Goal: Check status: Check status

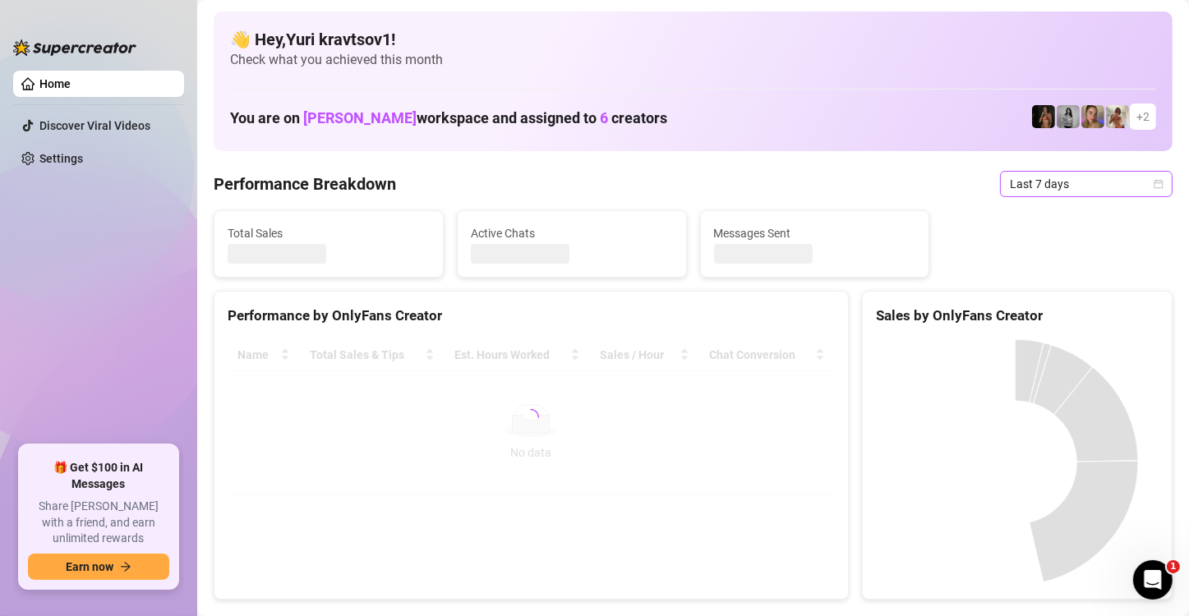
click at [1057, 180] on span "Last 7 days" at bounding box center [1086, 184] width 153 height 25
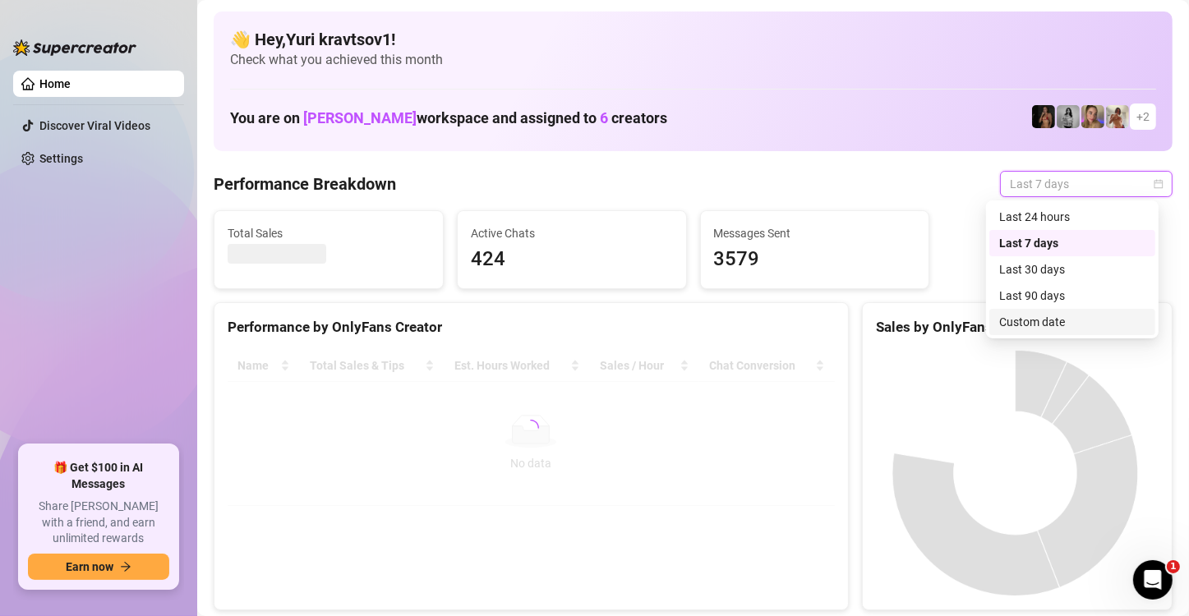
click at [1074, 318] on div "Custom date" at bounding box center [1072, 322] width 146 height 18
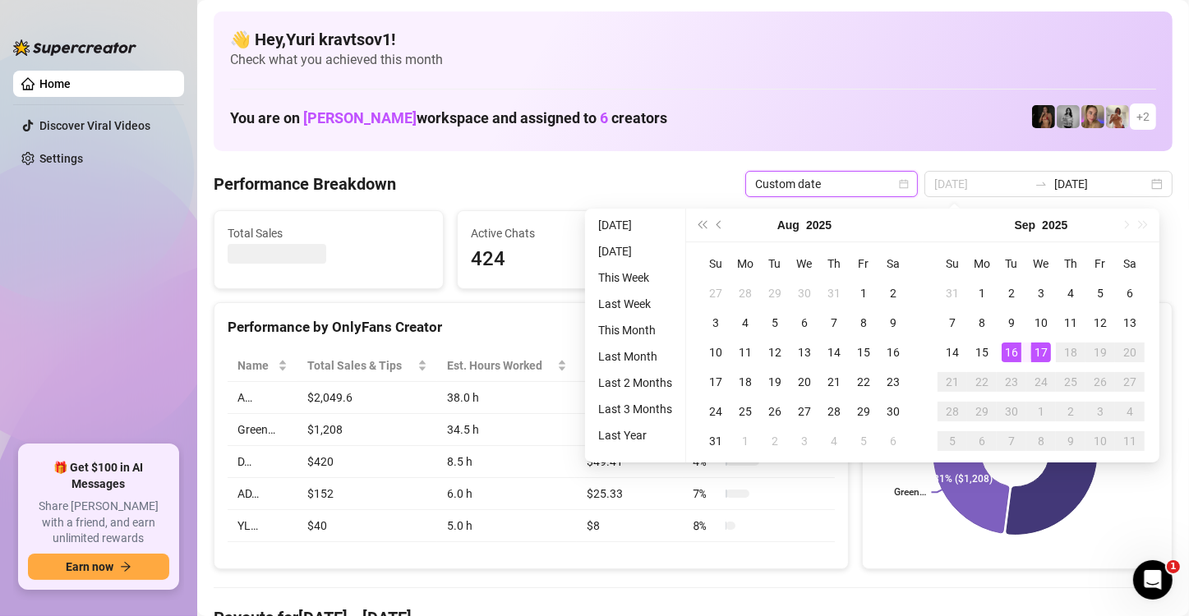
type input "[DATE]"
click at [1010, 343] on div "16" at bounding box center [1012, 353] width 20 height 20
type input "[DATE]"
click at [1013, 356] on div "16" at bounding box center [1012, 353] width 20 height 20
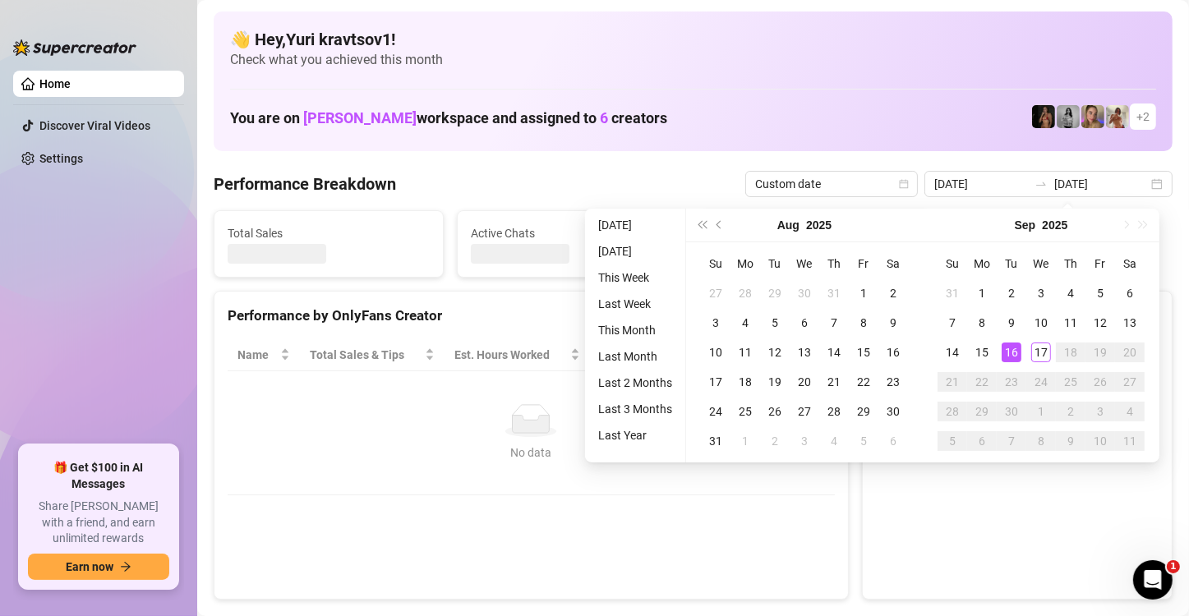
type input "[DATE]"
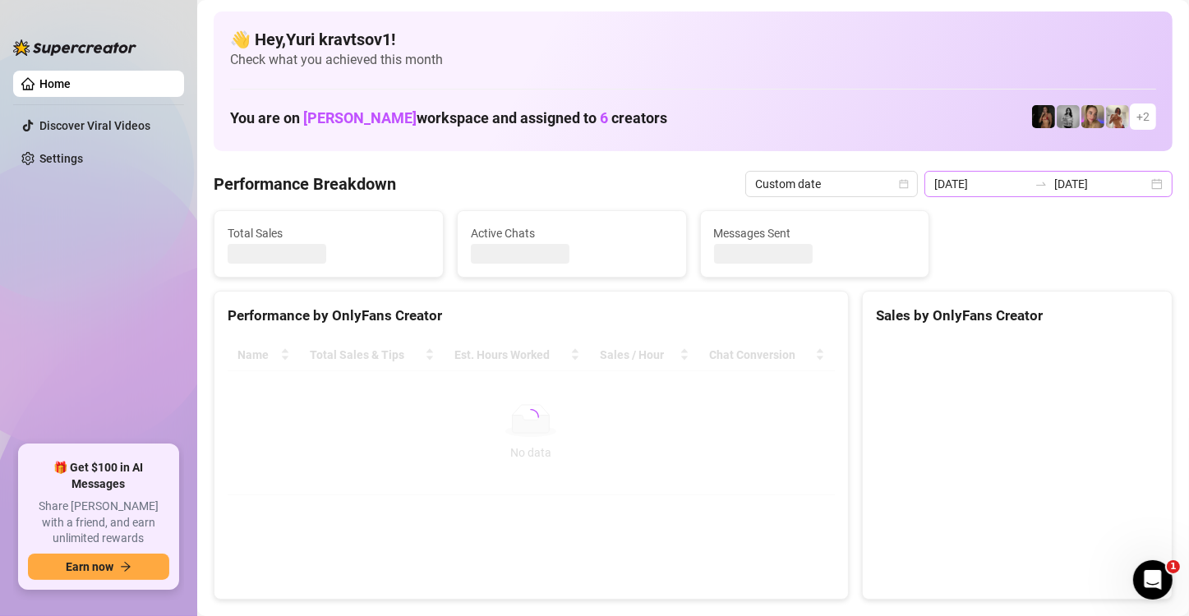
click at [1141, 187] on div "[DATE] [DATE]" at bounding box center [1048, 184] width 248 height 26
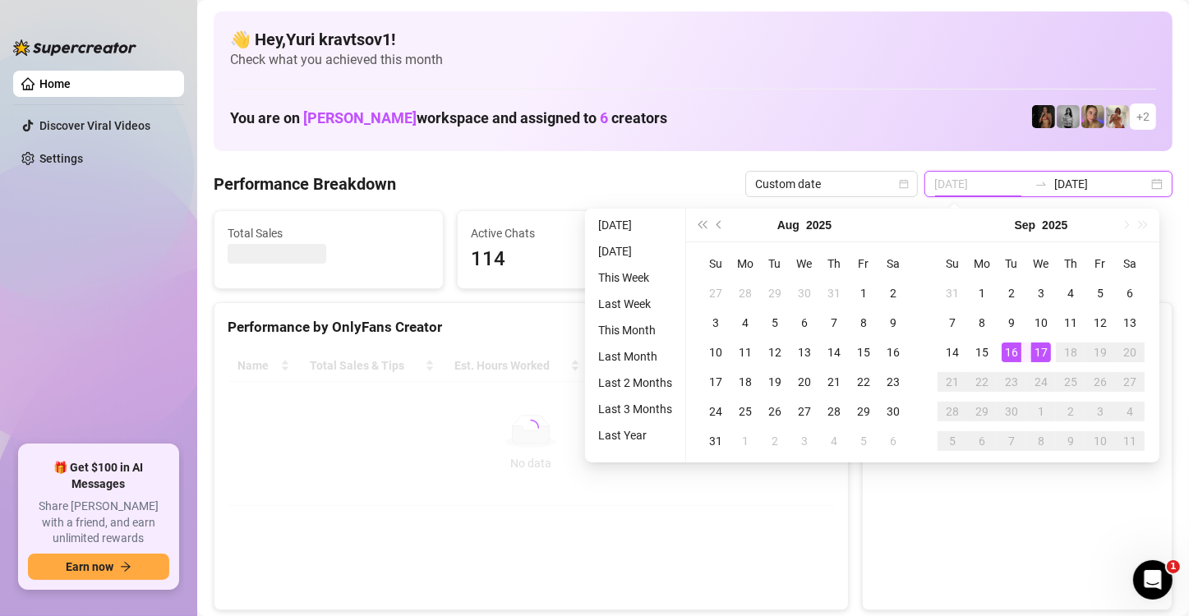
type input "[DATE]"
click at [1043, 348] on div "17" at bounding box center [1041, 353] width 20 height 20
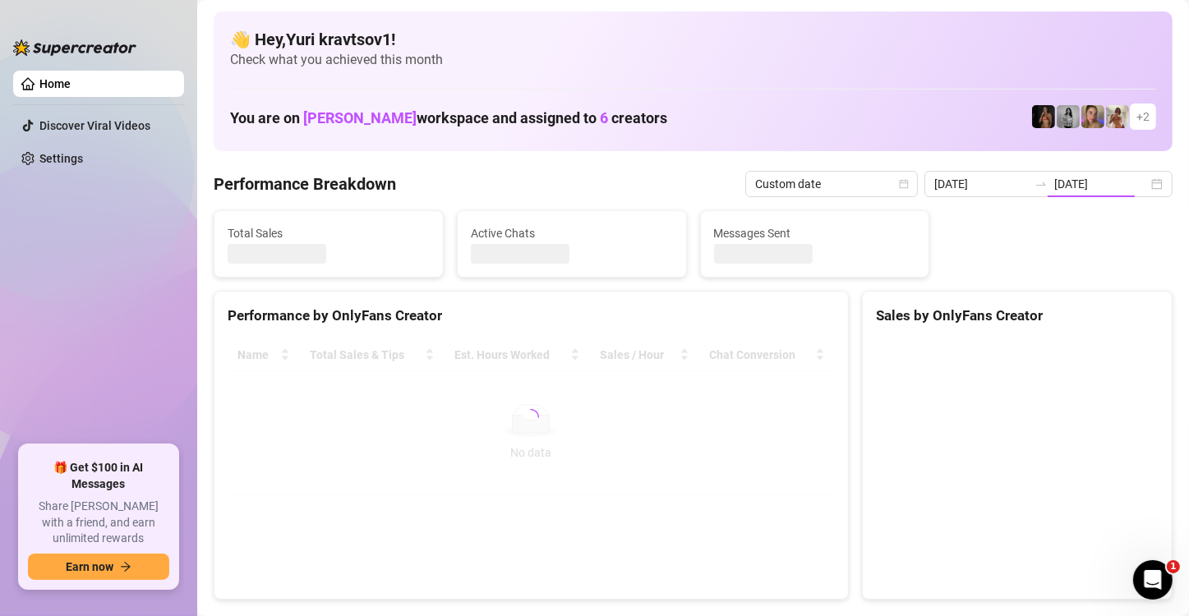
type input "[DATE]"
